Goal: Transaction & Acquisition: Purchase product/service

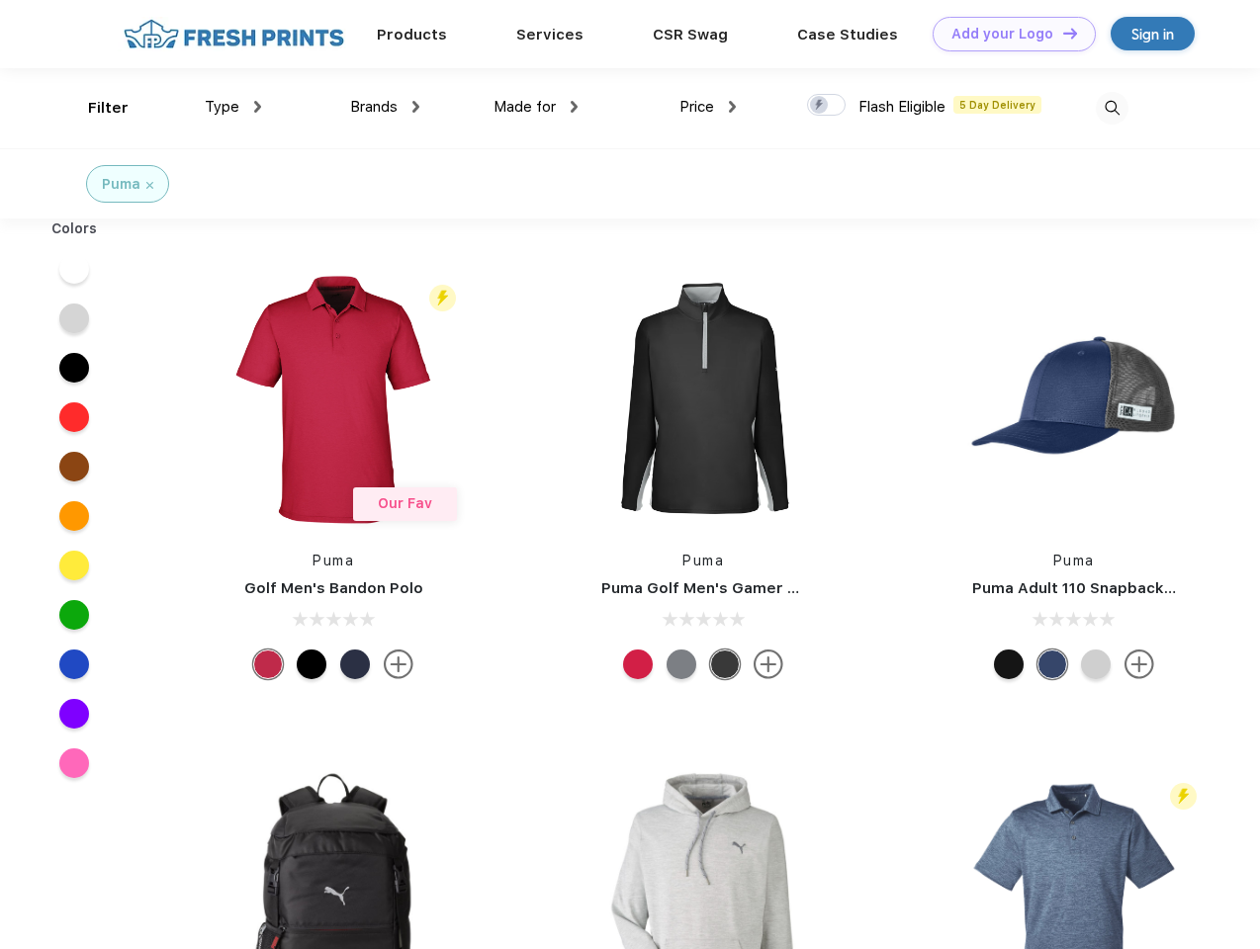
click at [1007, 34] on link "Add your Logo Design Tool" at bounding box center [1014, 34] width 163 height 35
click at [0, 0] on div "Design Tool" at bounding box center [0, 0] width 0 height 0
click at [1061, 33] on link "Add your Logo Design Tool" at bounding box center [1014, 34] width 163 height 35
click at [95, 108] on div "Filter" at bounding box center [108, 108] width 41 height 23
click at [233, 107] on span "Type" at bounding box center [222, 107] width 35 height 18
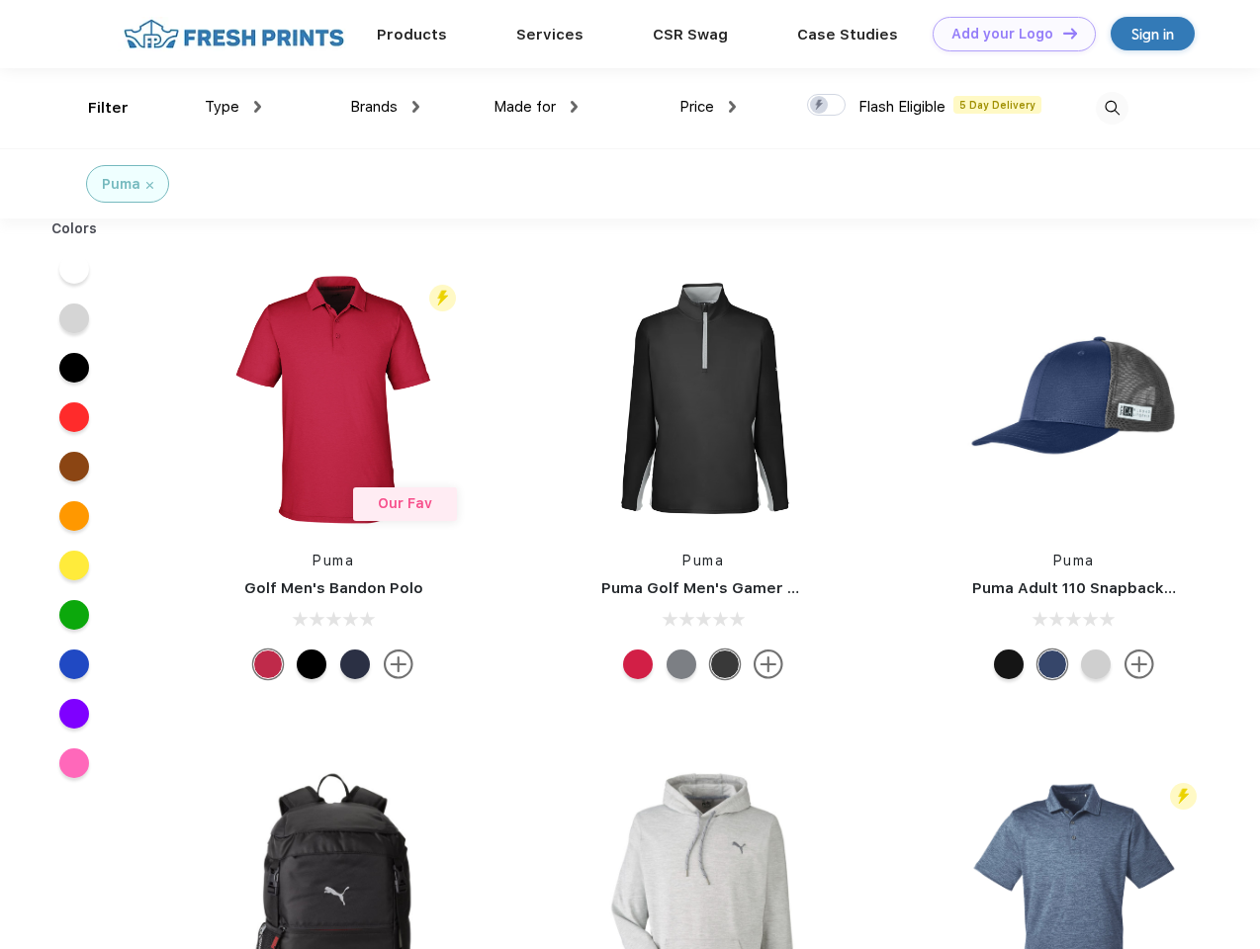
click at [385, 107] on span "Brands" at bounding box center [373, 107] width 47 height 18
click at [536, 107] on span "Made for" at bounding box center [524, 107] width 62 height 18
click at [708, 107] on span "Price" at bounding box center [696, 107] width 35 height 18
click at [827, 106] on div at bounding box center [826, 105] width 39 height 22
click at [820, 106] on input "checkbox" at bounding box center [813, 99] width 13 height 13
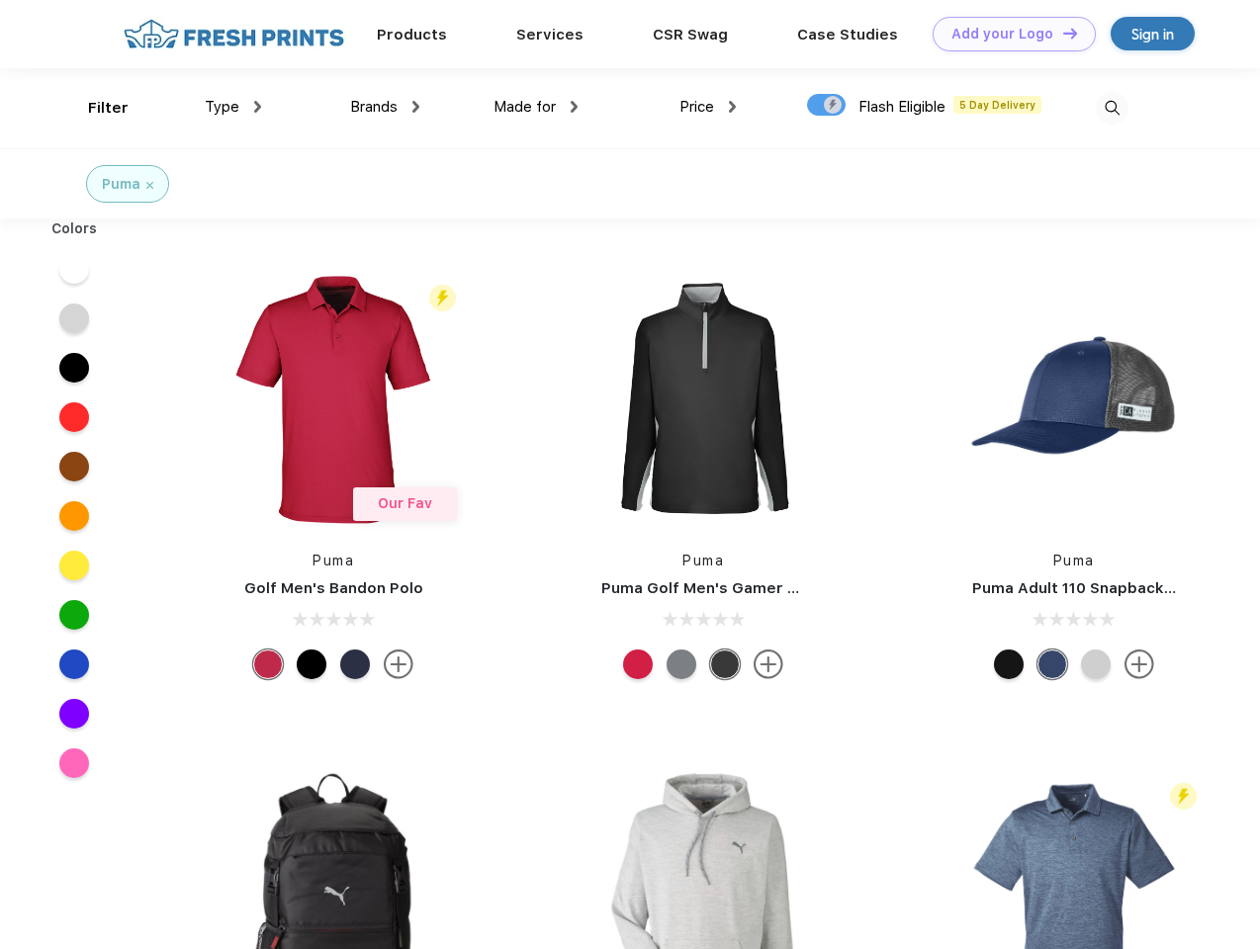
click at [1112, 108] on img at bounding box center [1112, 108] width 33 height 33
